Goal: Information Seeking & Learning: Learn about a topic

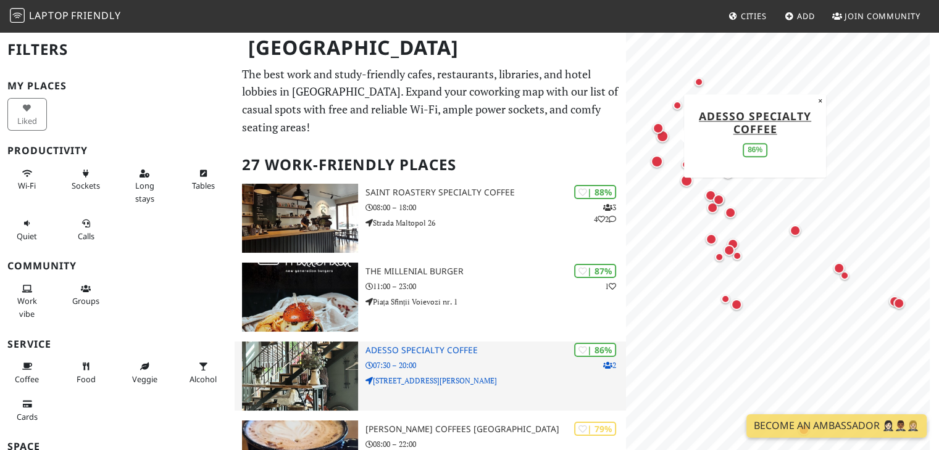
click at [524, 387] on div "| 86% 2 ADESSO Specialty Coffee 07:30 – 20:00 Strada Barbu Delavrancea 1" at bounding box center [495, 376] width 261 height 69
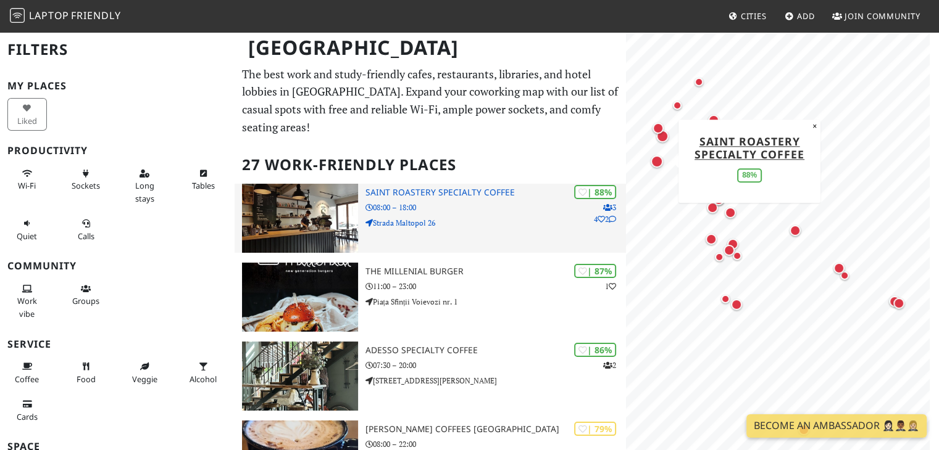
click at [281, 209] on img at bounding box center [299, 218] width 115 height 69
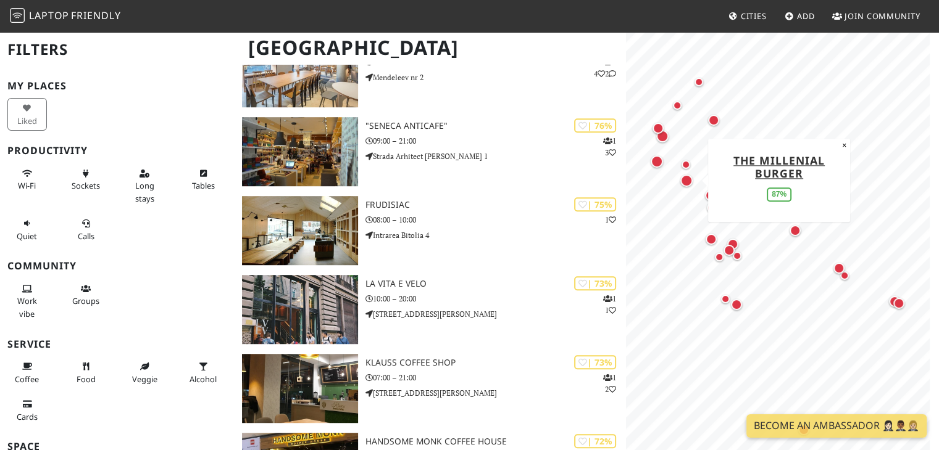
scroll to position [707, 0]
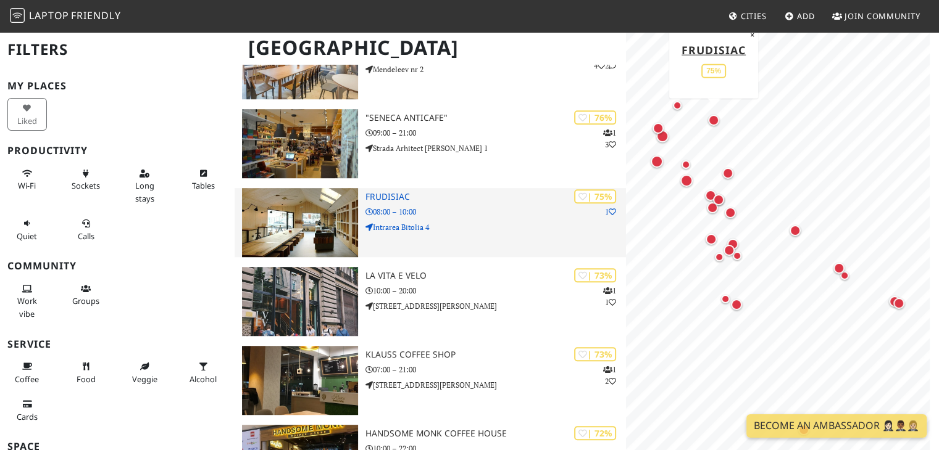
click at [288, 222] on img at bounding box center [299, 222] width 115 height 69
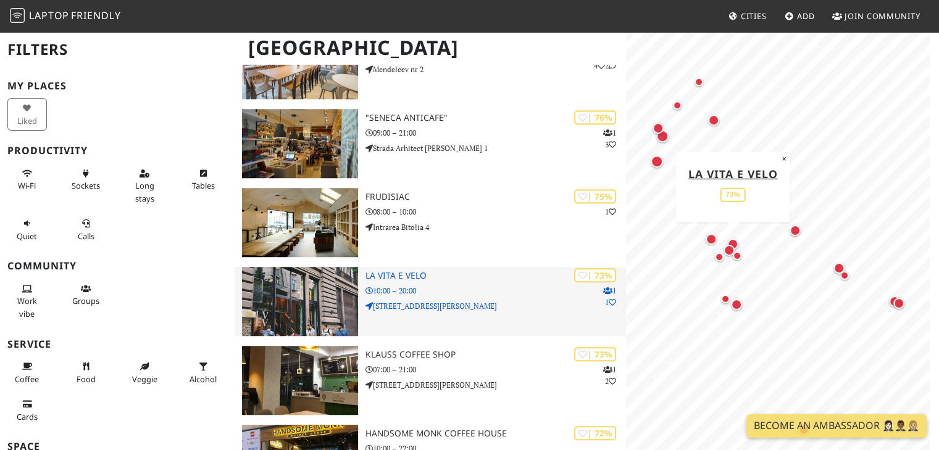
click at [463, 302] on p "Strada Ion Ghica 4" at bounding box center [495, 307] width 261 height 12
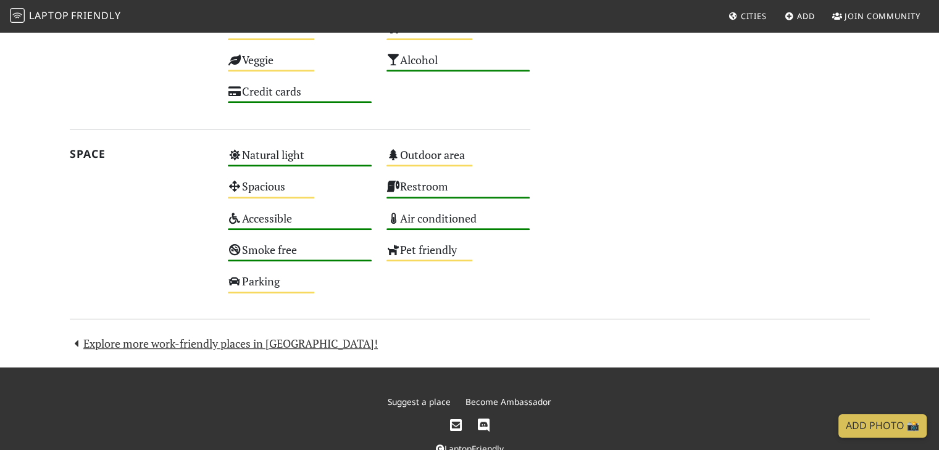
scroll to position [684, 0]
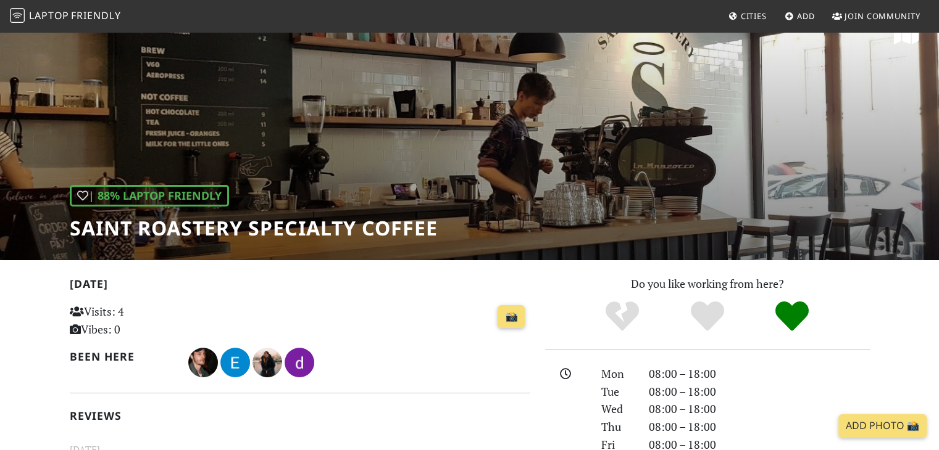
scroll to position [26, 0]
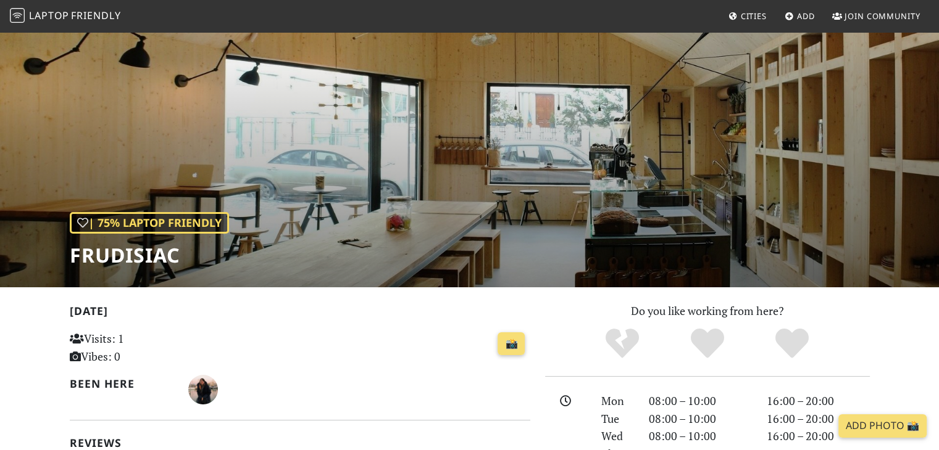
click at [653, 139] on div "| 75% Laptop Friendly Frudisiac" at bounding box center [469, 159] width 939 height 257
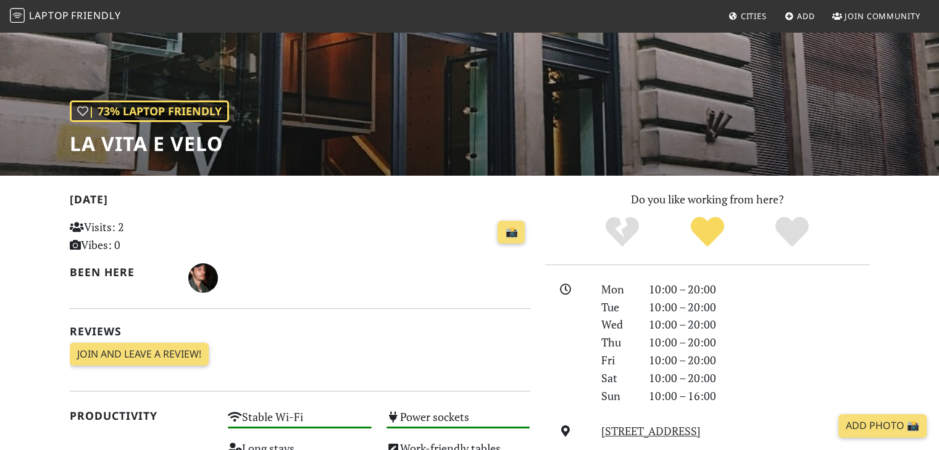
scroll to position [108, 0]
